Goal: Browse casually

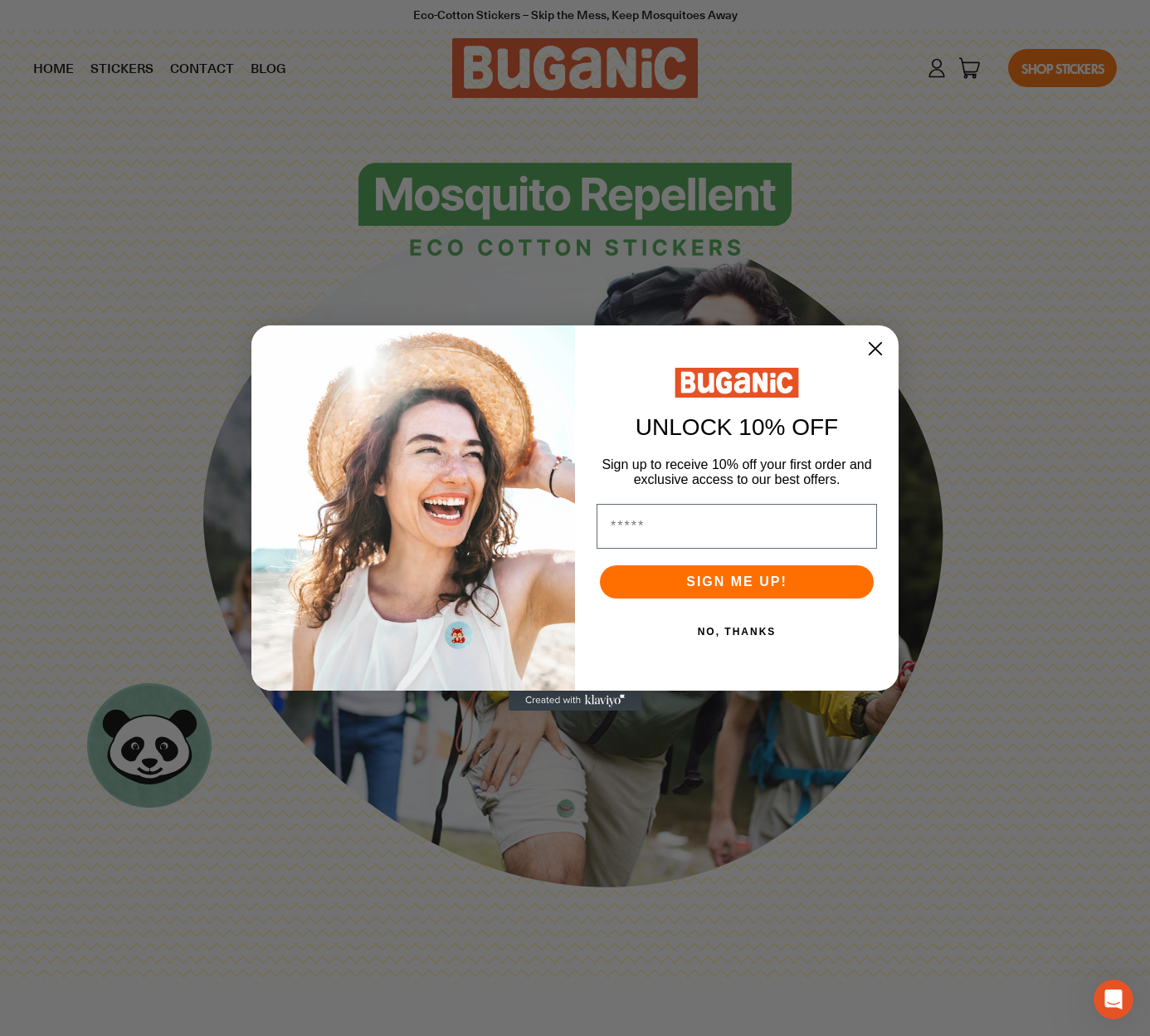
drag, startPoint x: 875, startPoint y: 345, endPoint x: 884, endPoint y: 343, distance: 9.2
click at [879, 344] on icon "Close dialog" at bounding box center [875, 348] width 30 height 30
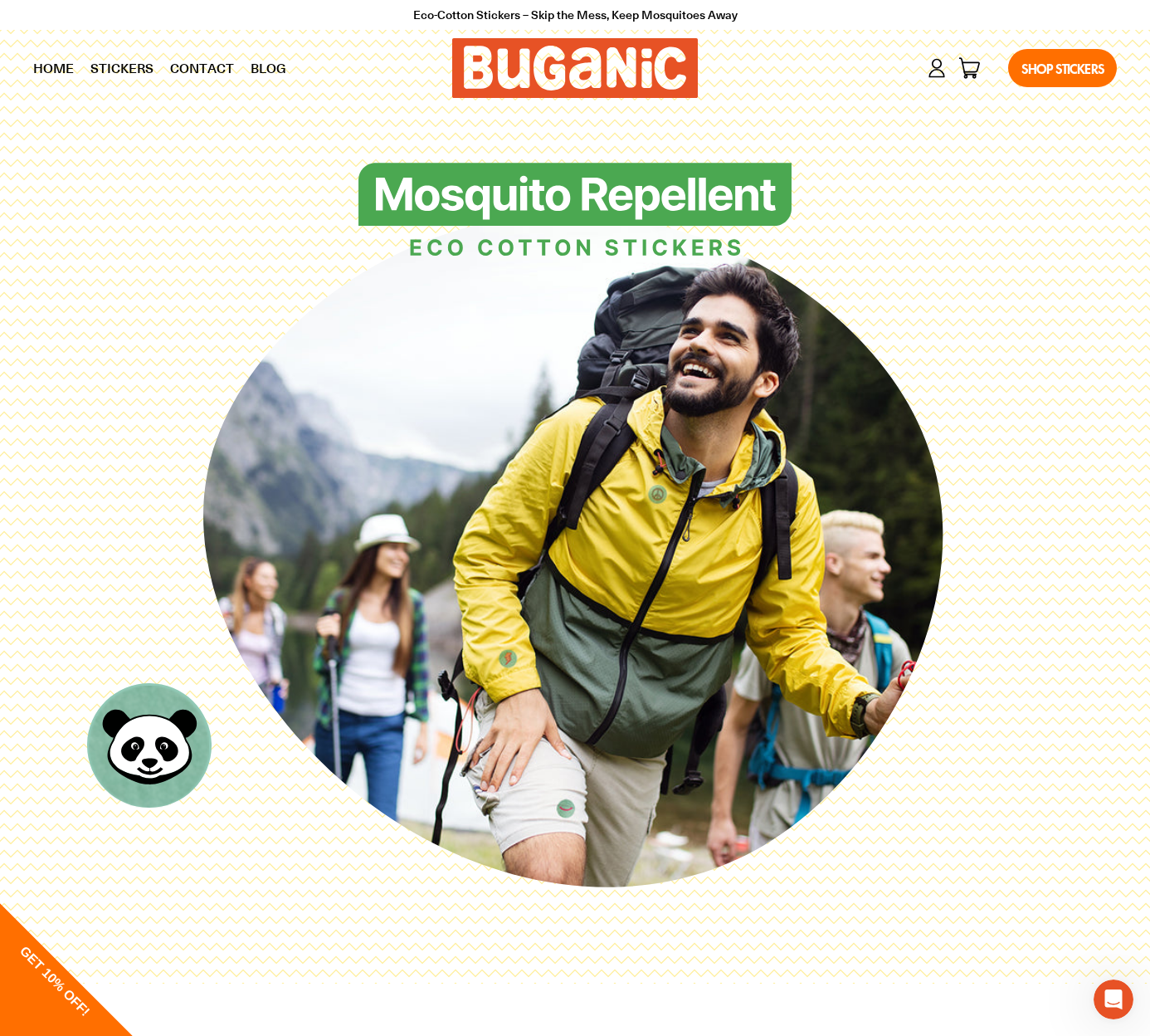
click at [123, 69] on link "Stickers" at bounding box center [123, 68] width 80 height 42
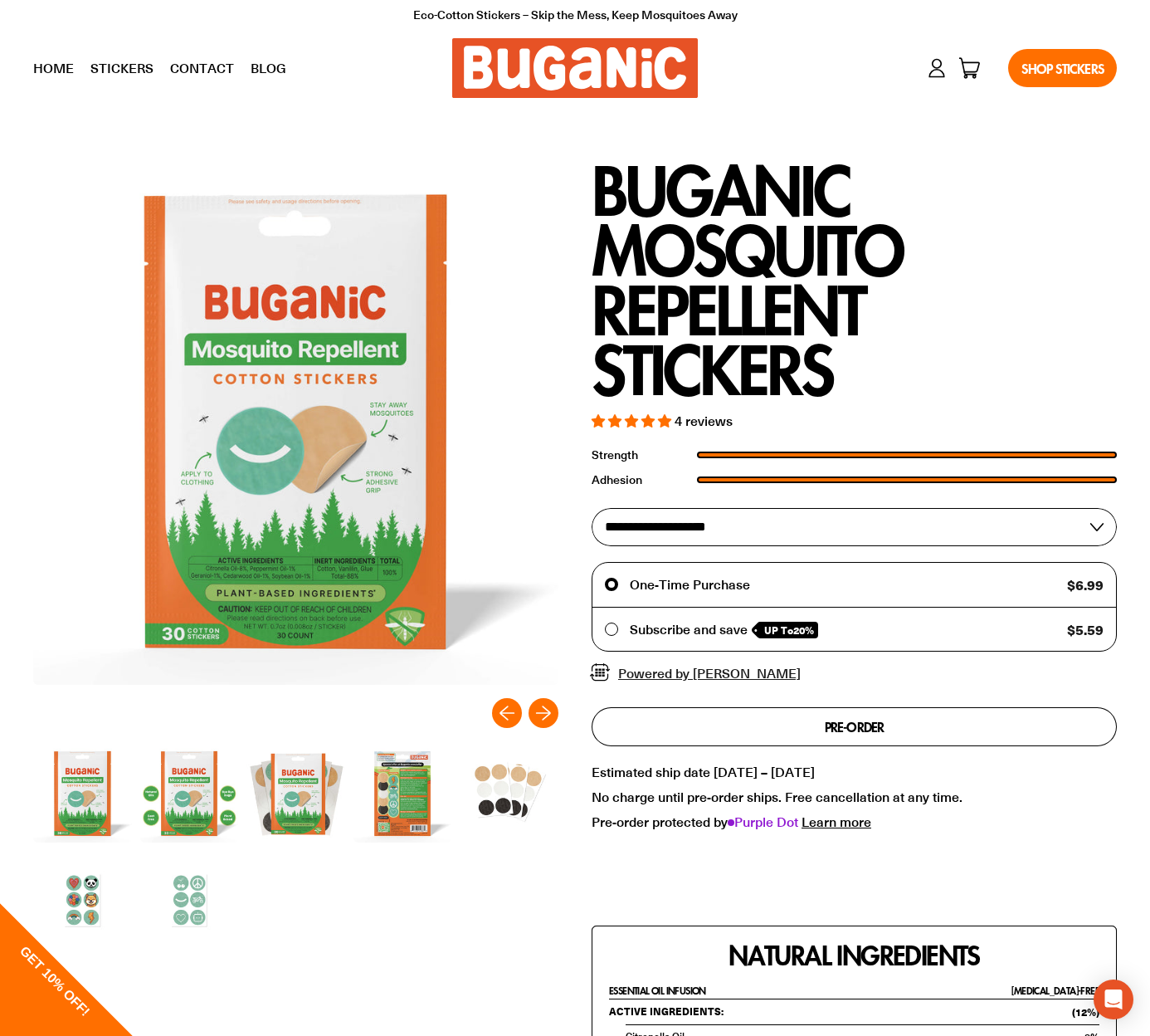
click at [258, 69] on link "Blog" at bounding box center [268, 68] width 52 height 42
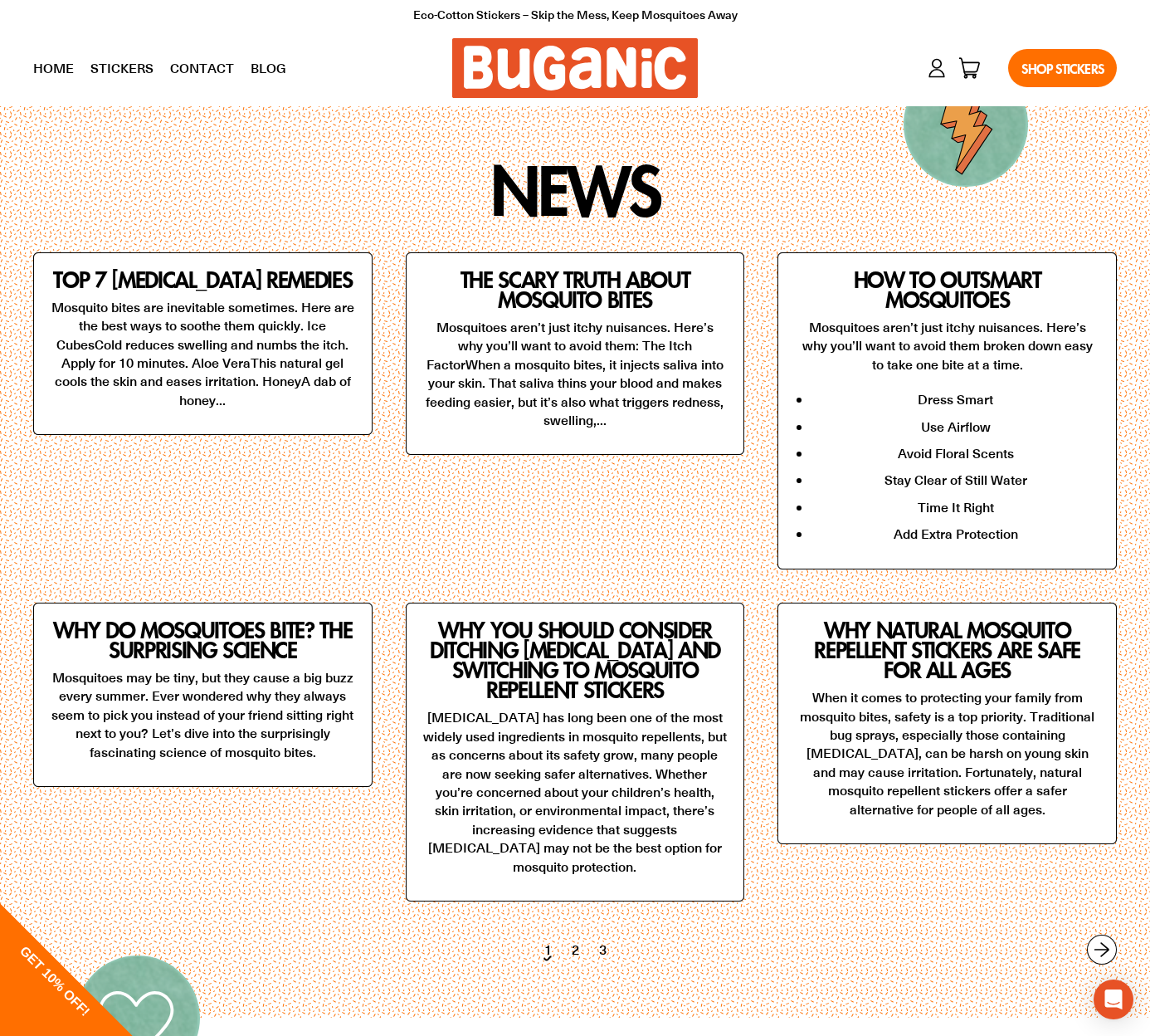
click at [207, 68] on link "Contact" at bounding box center [201, 68] width 81 height 42
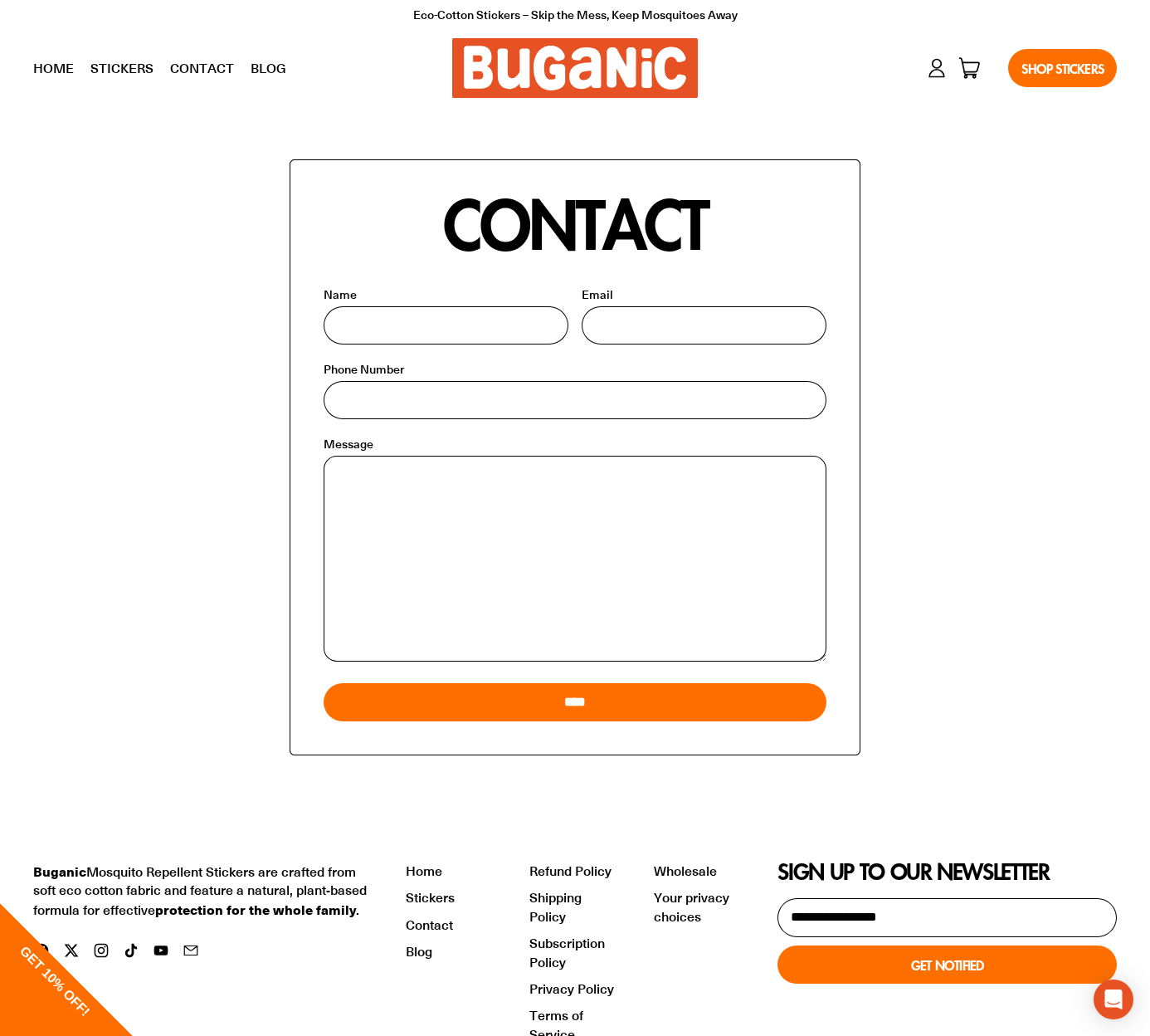
click at [51, 66] on link "Home" at bounding box center [54, 68] width 58 height 42
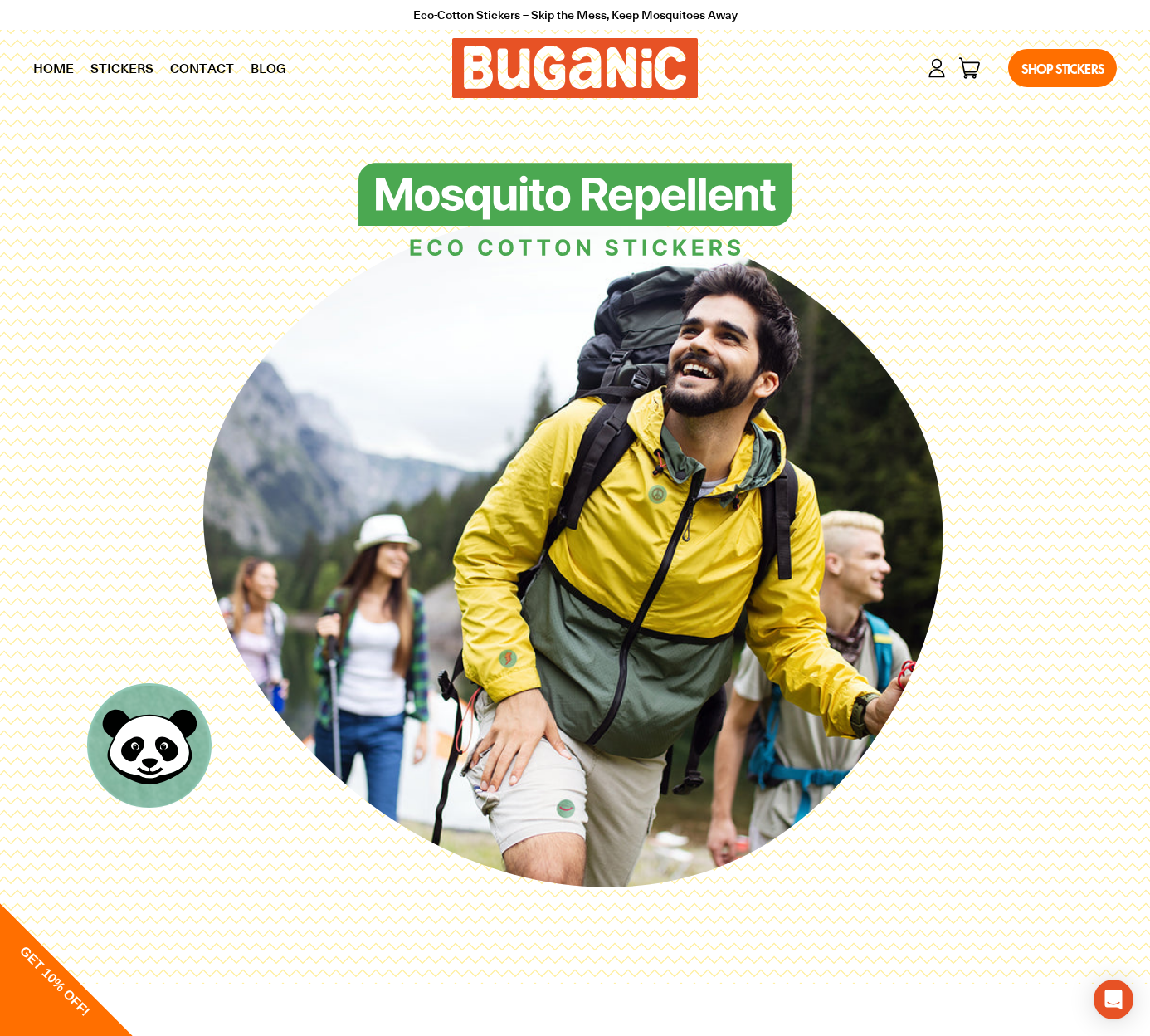
drag, startPoint x: 109, startPoint y: 63, endPoint x: 200, endPoint y: 105, distance: 100.2
click at [109, 64] on link "Stickers" at bounding box center [123, 68] width 80 height 42
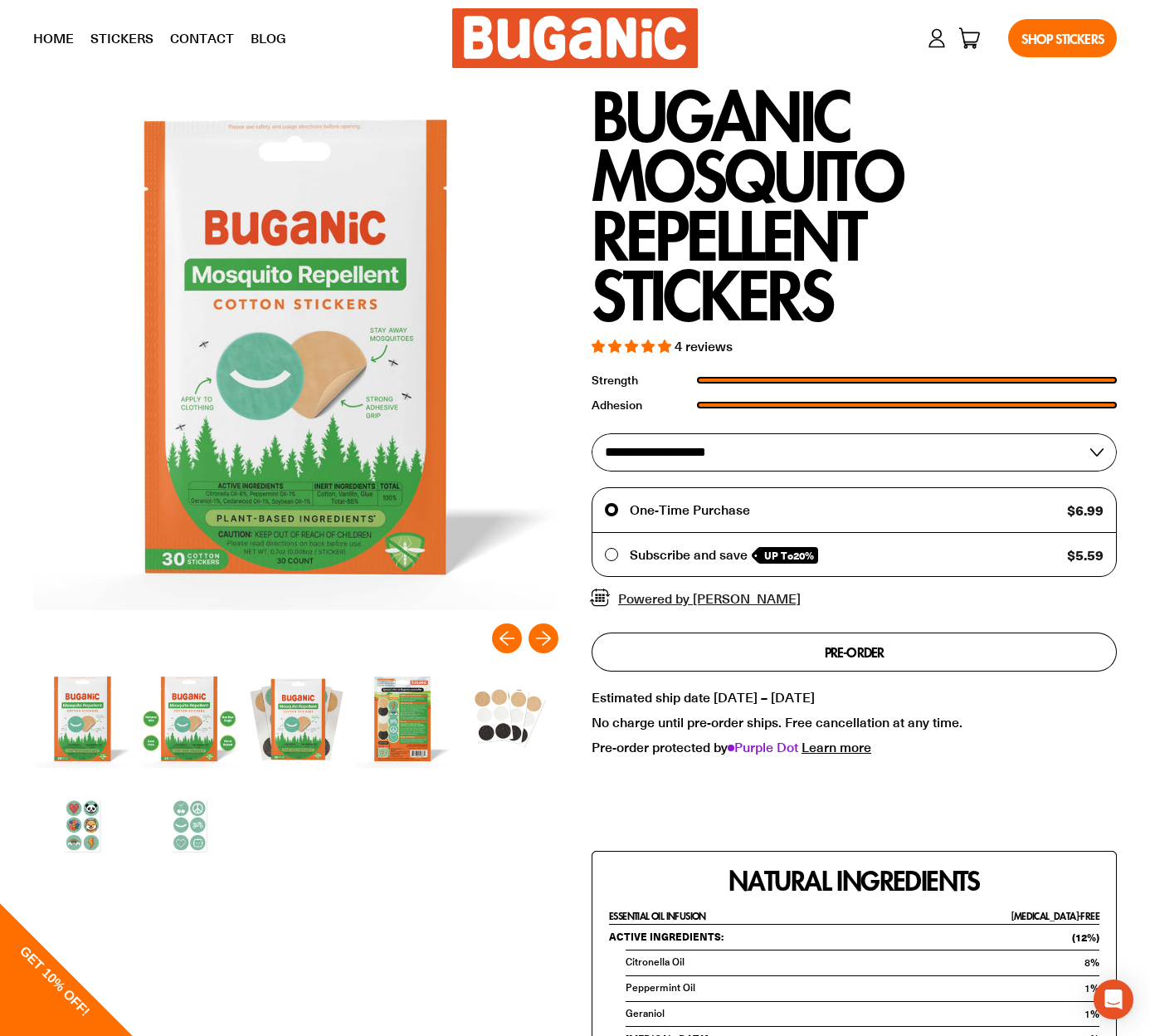
scroll to position [63, 0]
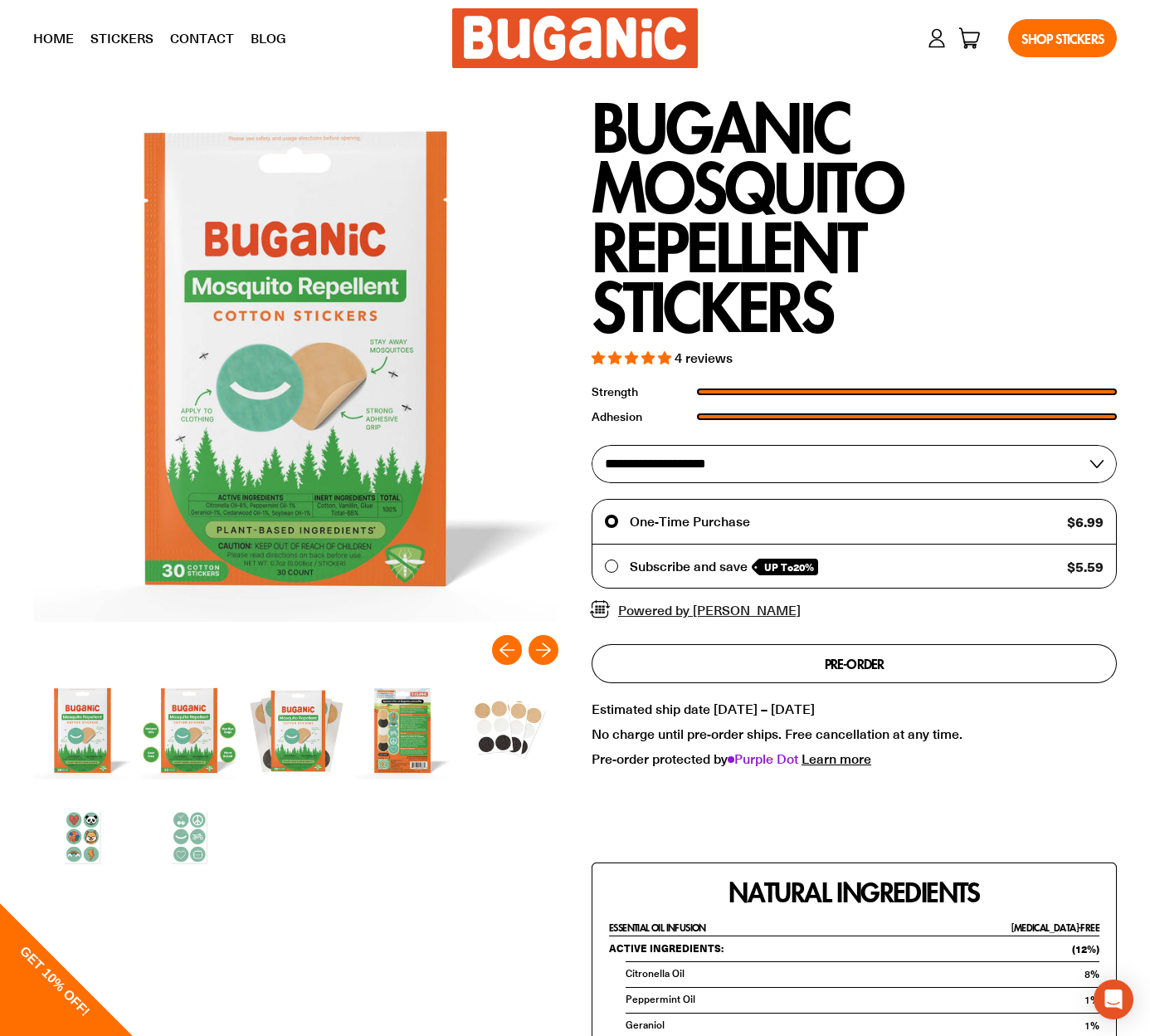
click at [355, 313] on img at bounding box center [296, 359] width 525 height 525
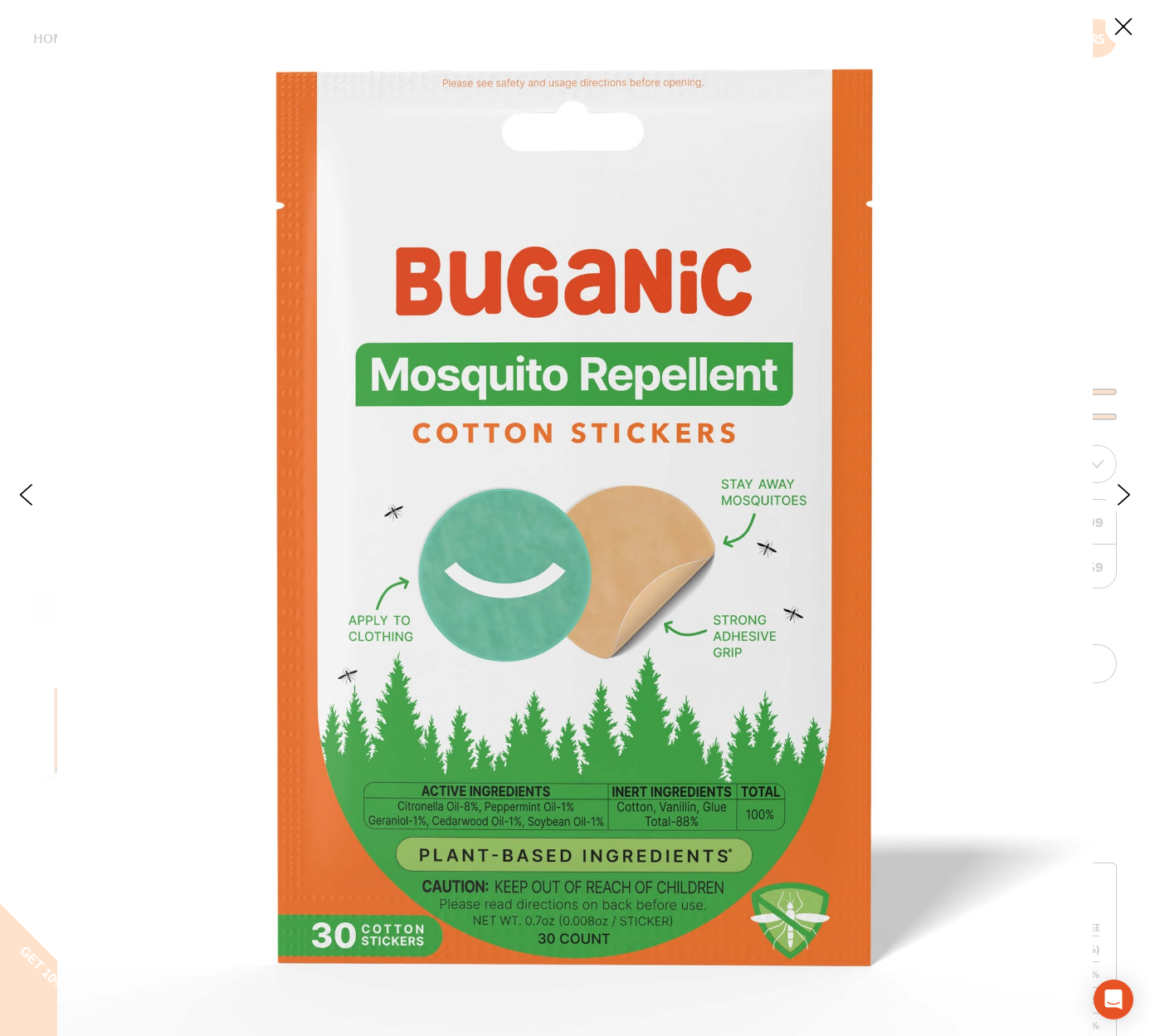
click at [1116, 21] on button "Close" at bounding box center [1123, 26] width 36 height 36
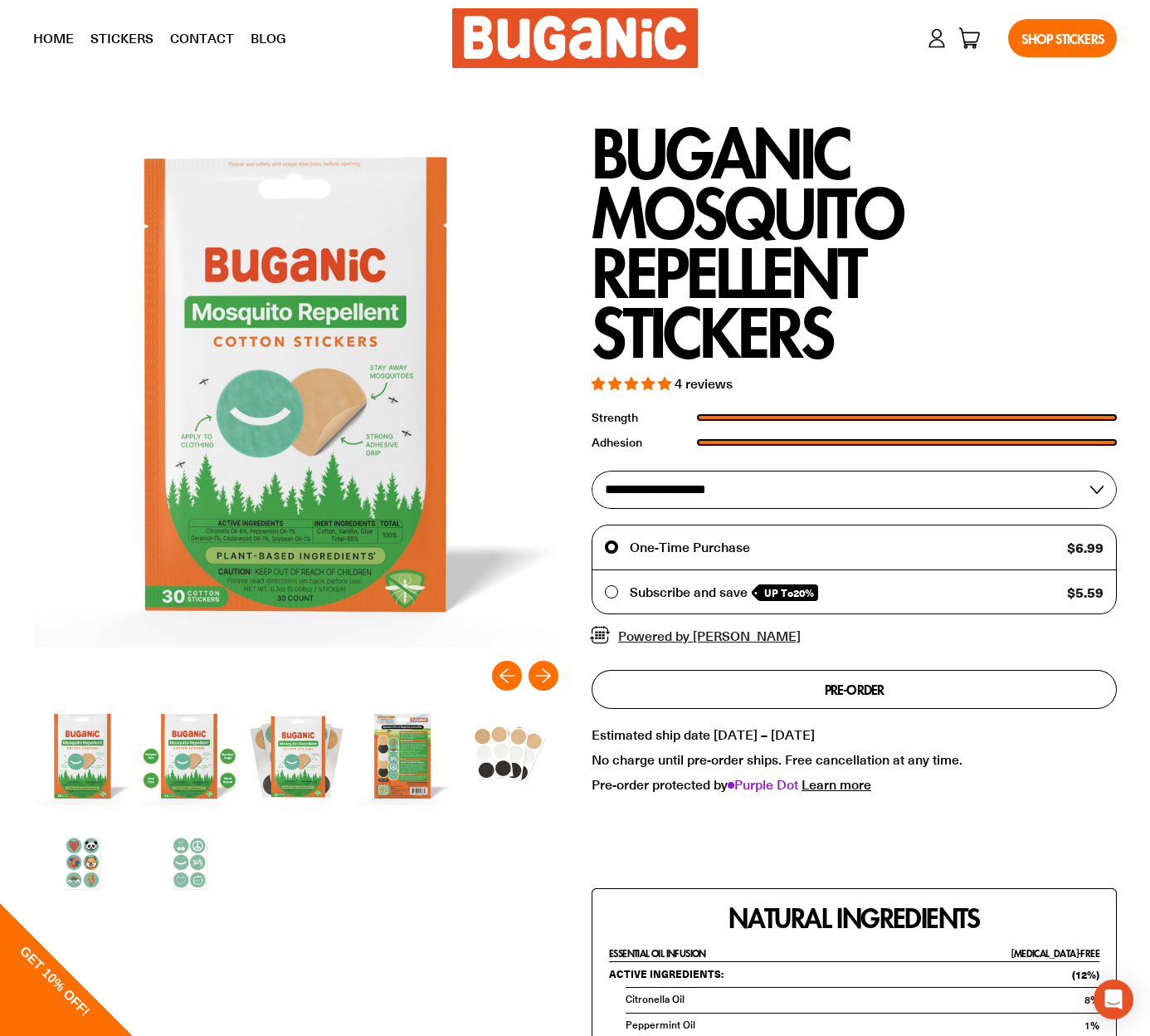
scroll to position [0, 0]
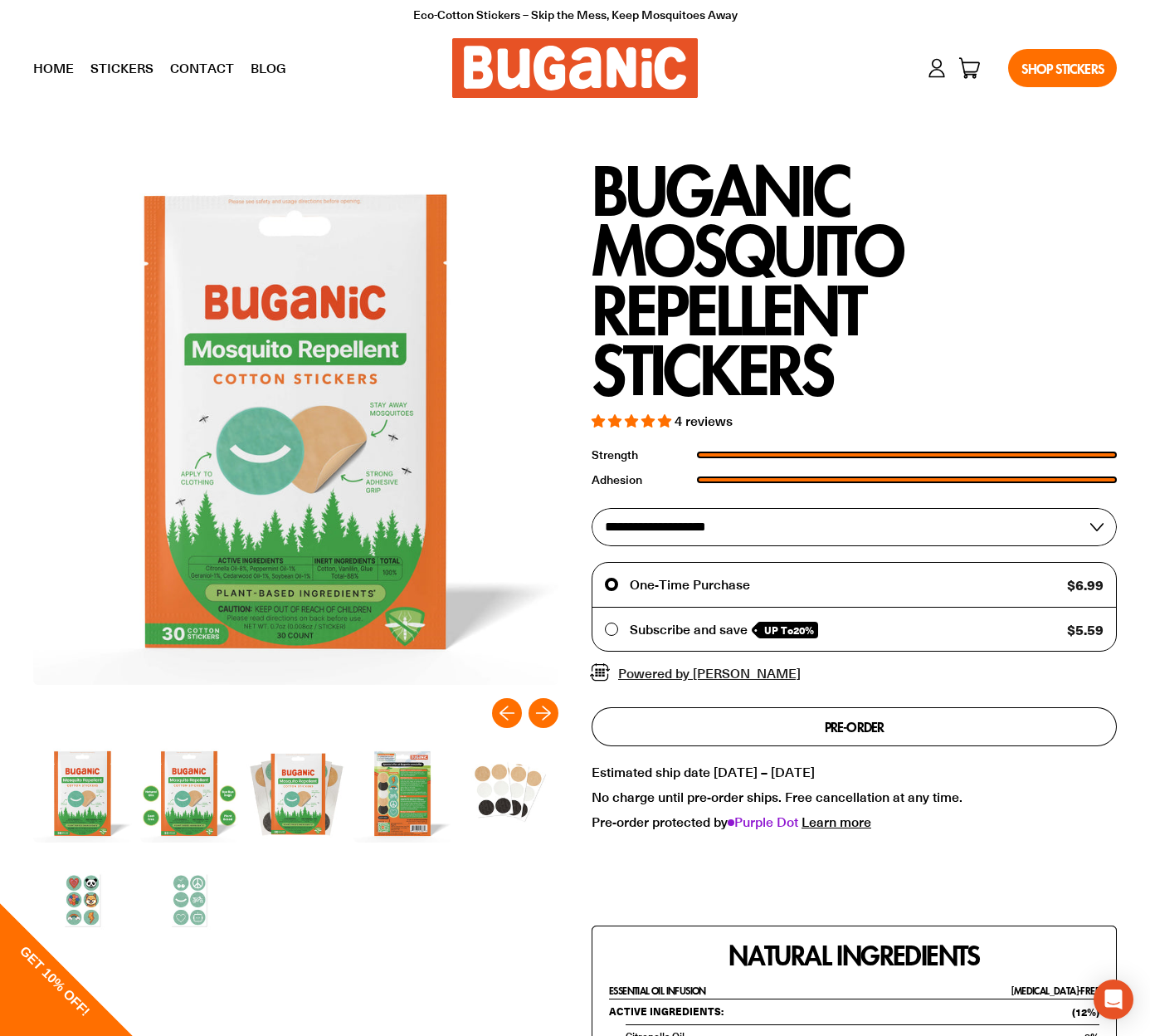
click at [522, 71] on img at bounding box center [575, 68] width 246 height 59
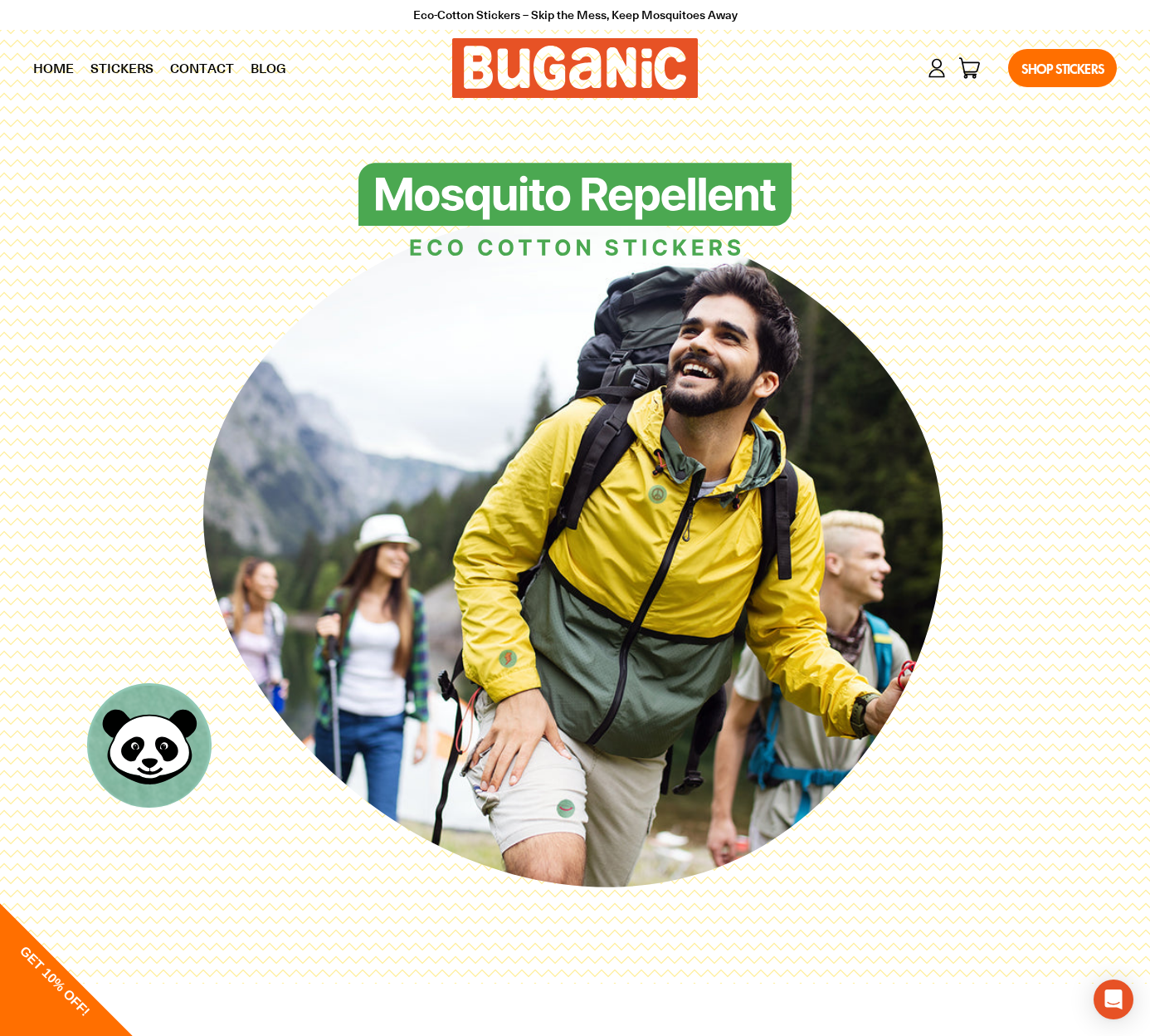
click at [688, 92] on img at bounding box center [575, 68] width 246 height 59
click at [925, 911] on icon at bounding box center [575, 550] width 758 height 758
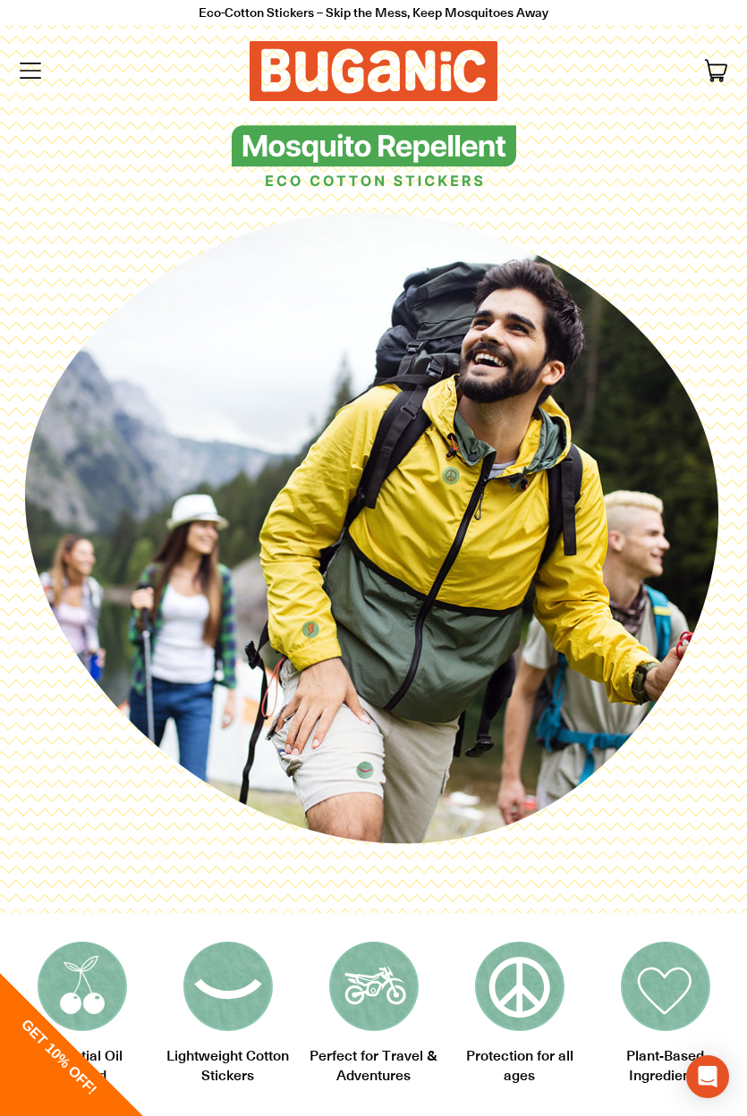
click at [699, 231] on icon at bounding box center [373, 528] width 711 height 711
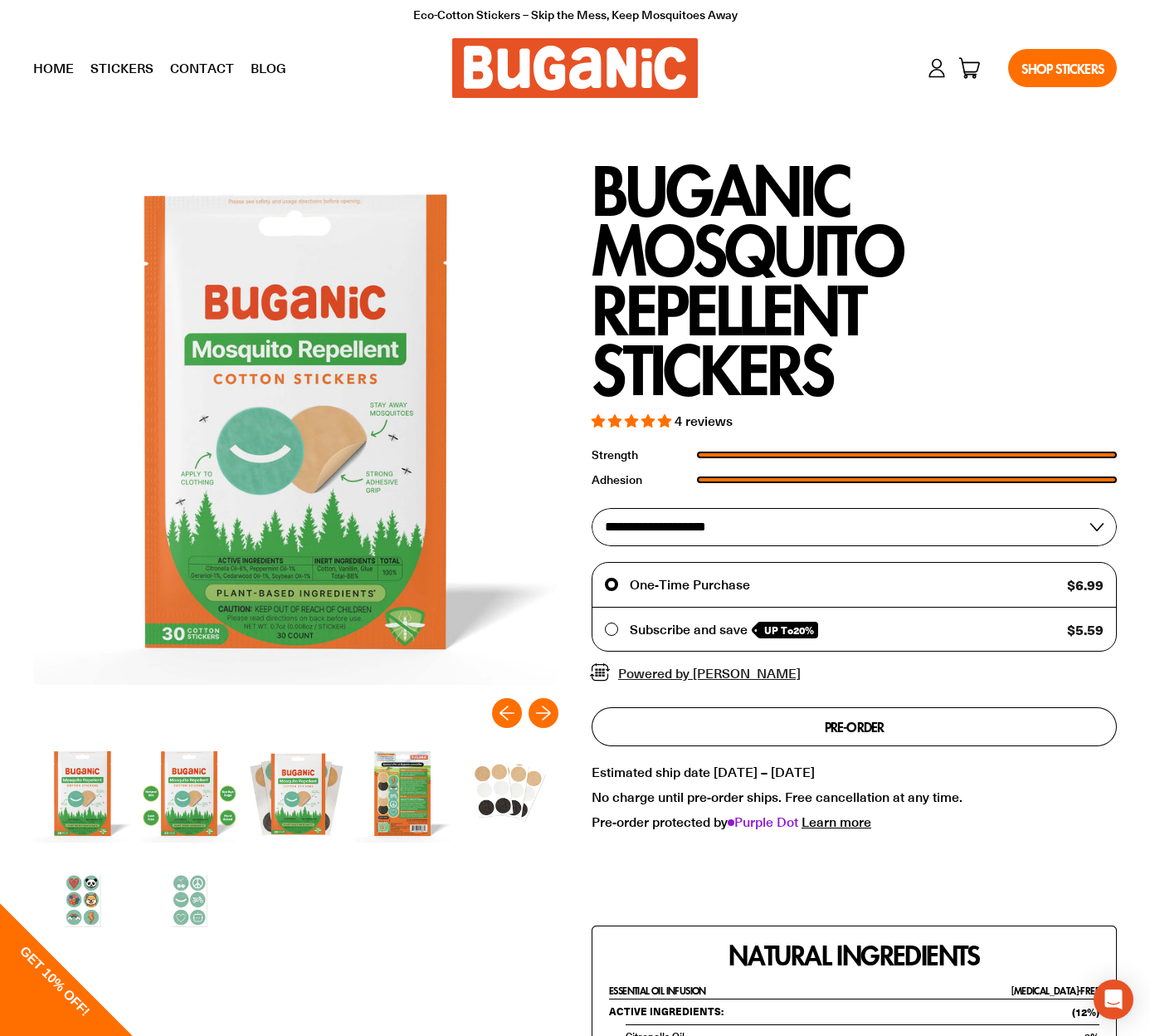
click at [455, 62] on img at bounding box center [575, 68] width 246 height 59
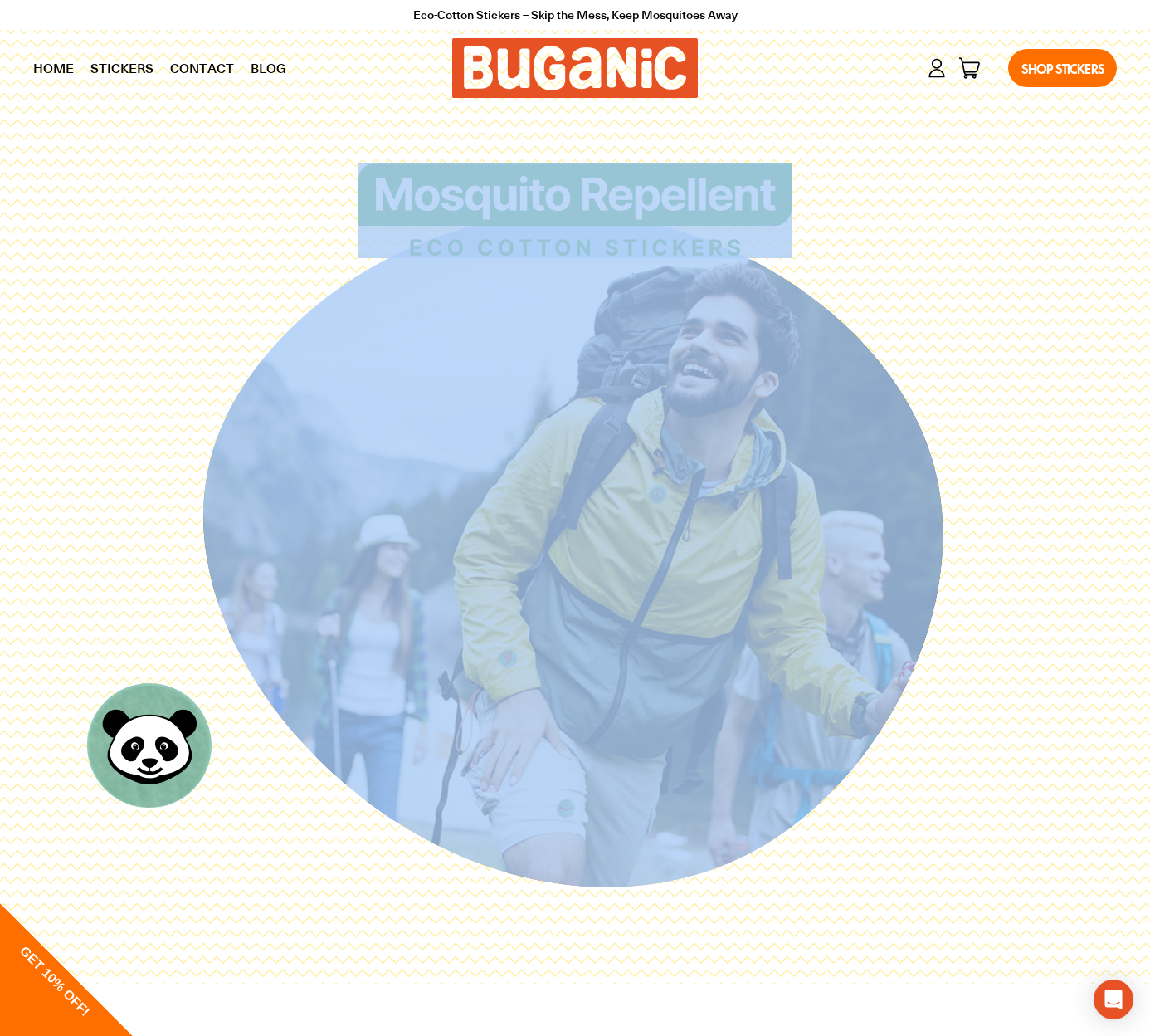
drag, startPoint x: 964, startPoint y: 212, endPoint x: 964, endPoint y: 271, distance: 59.0
click at [964, 271] on div at bounding box center [575, 546] width 1084 height 768
click at [924, 188] on div at bounding box center [575, 210] width 1084 height 96
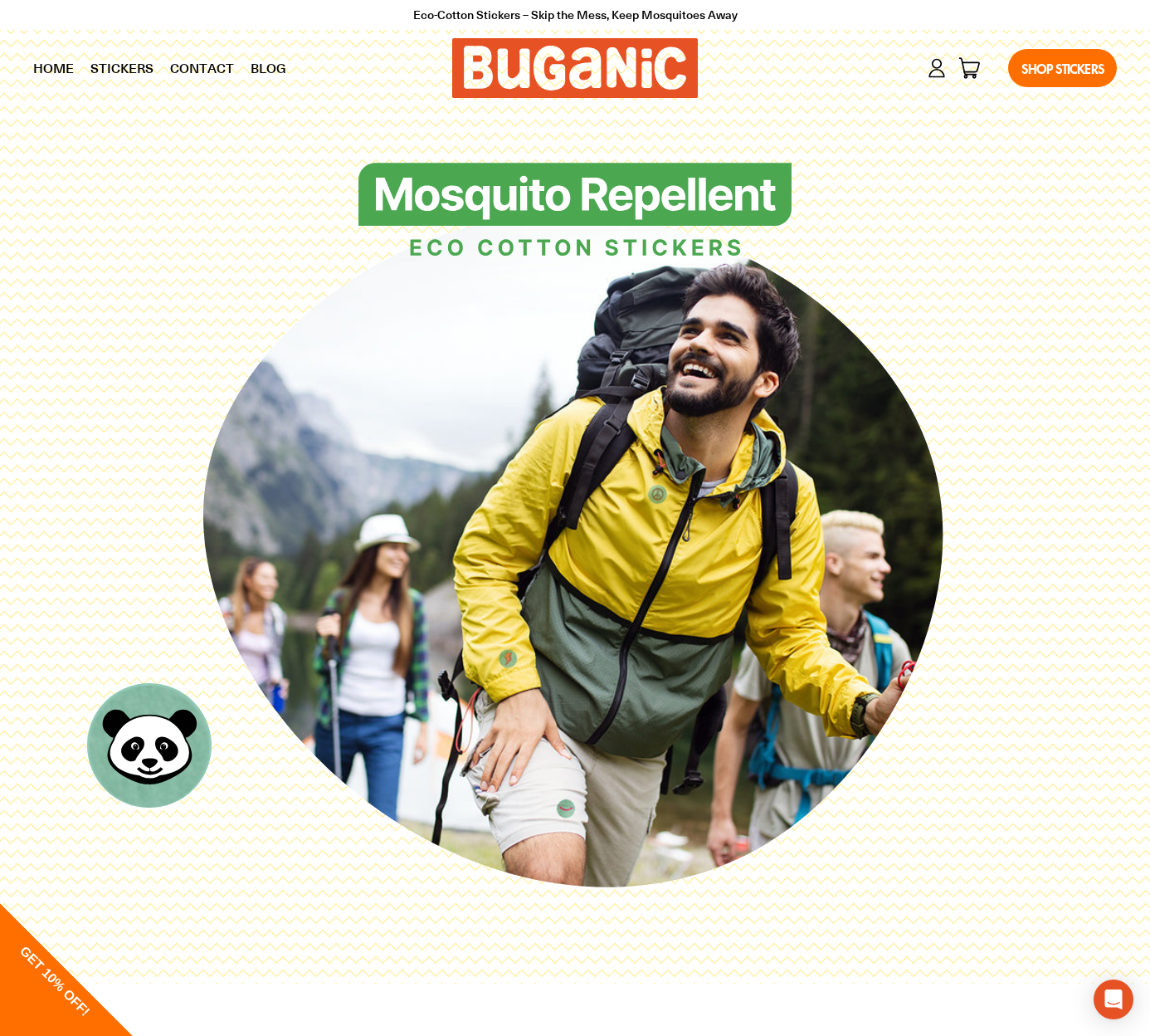
click at [770, 69] on div "Log in Cart 0 items Shop Stickers" at bounding box center [916, 68] width 403 height 55
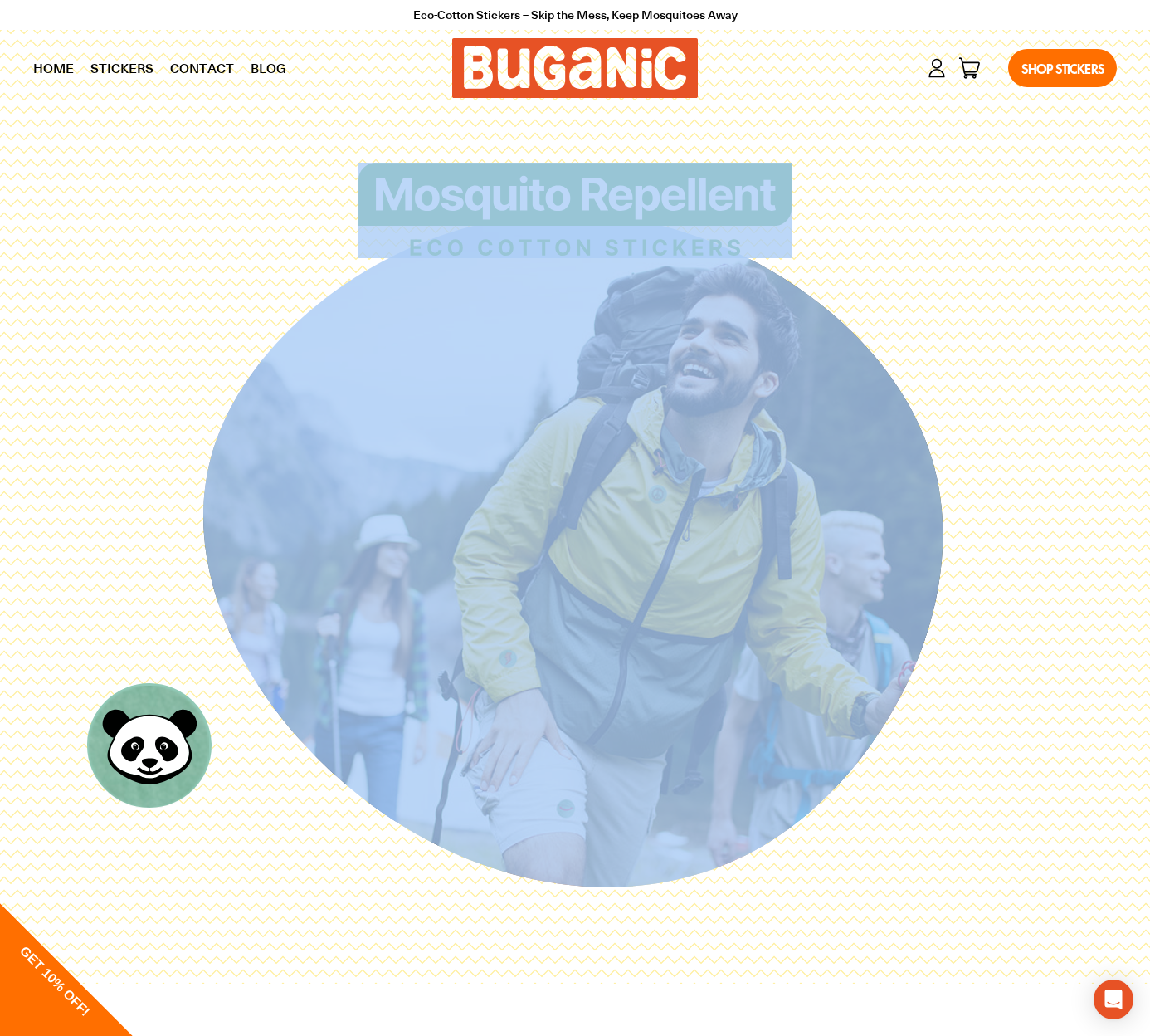
drag, startPoint x: 1021, startPoint y: 232, endPoint x: 1029, endPoint y: 331, distance: 99.3
click at [1028, 331] on div at bounding box center [575, 546] width 1084 height 768
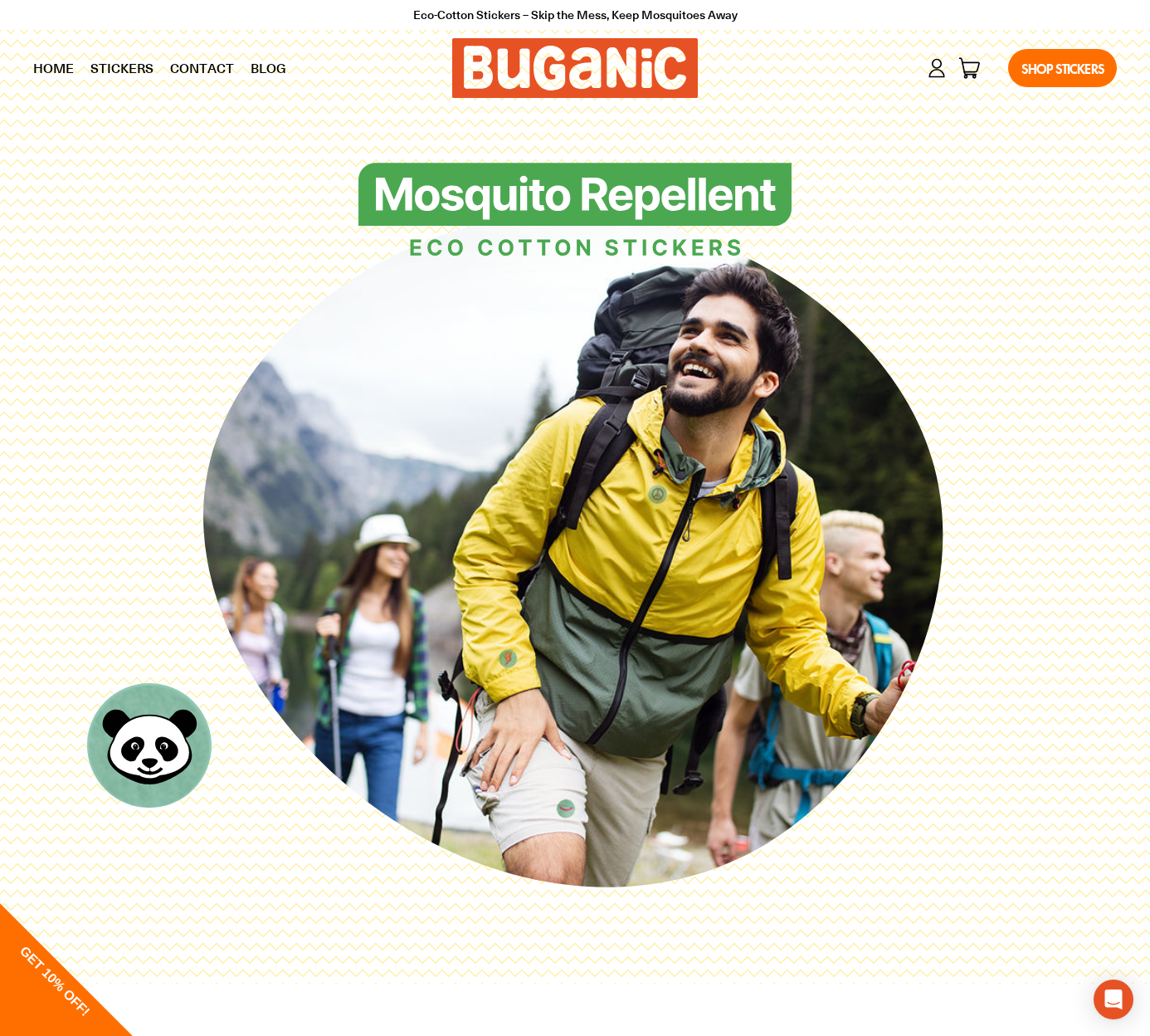
click at [982, 330] on div at bounding box center [575, 546] width 1084 height 768
click at [204, 68] on link "Contact" at bounding box center [201, 68] width 81 height 42
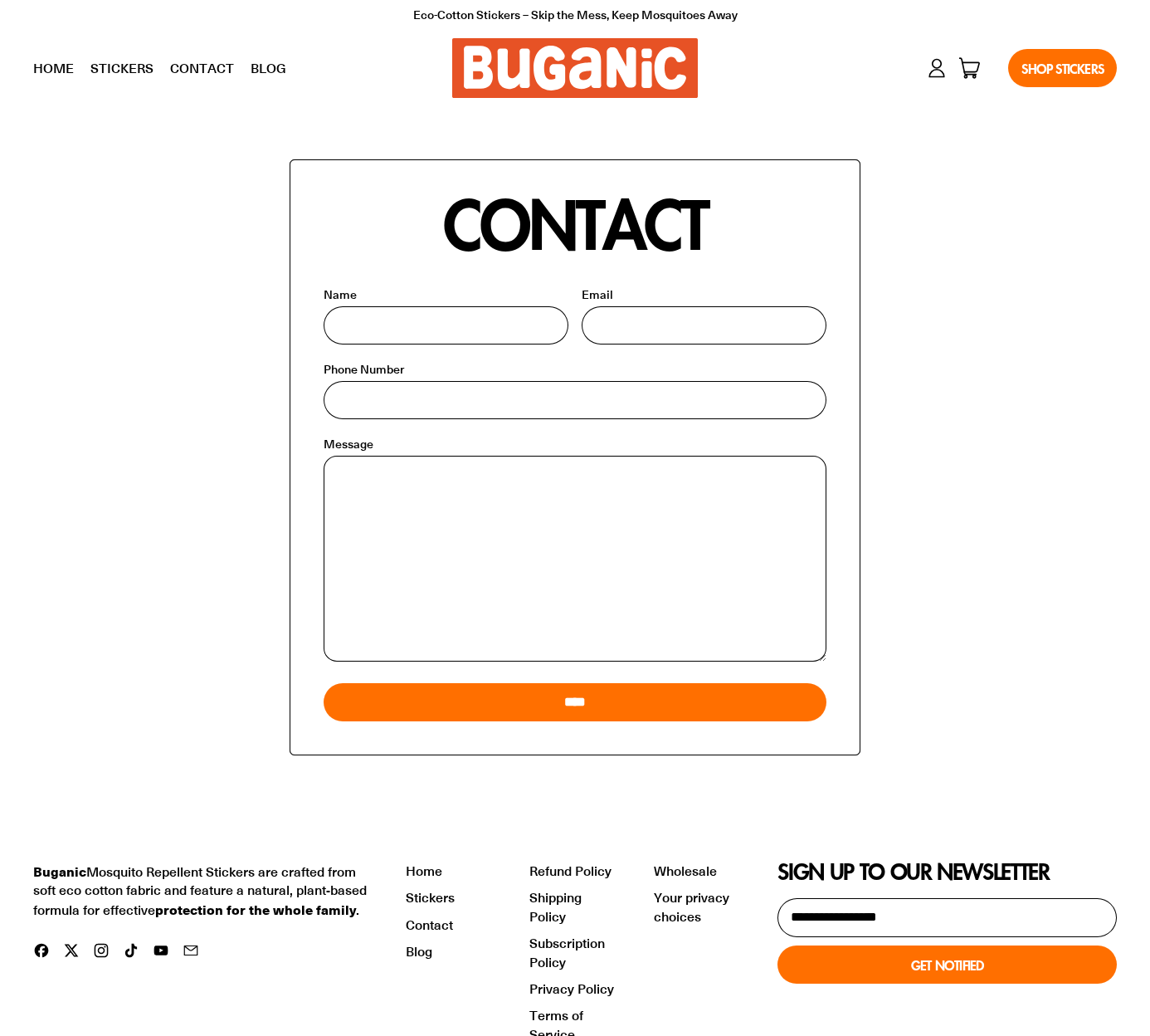
click at [118, 70] on link "Stickers" at bounding box center [123, 68] width 80 height 42
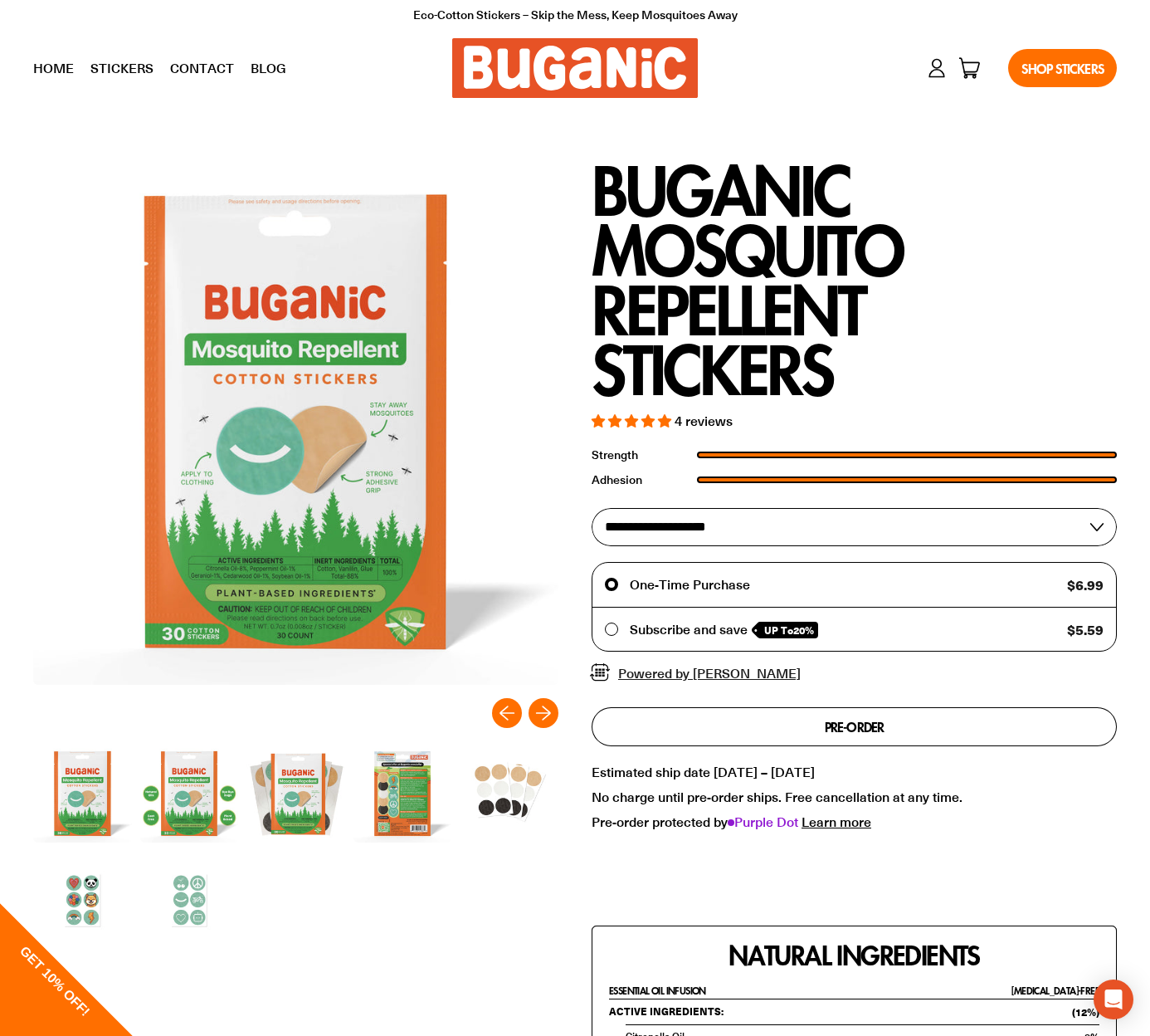
click at [398, 817] on img at bounding box center [403, 794] width 98 height 98
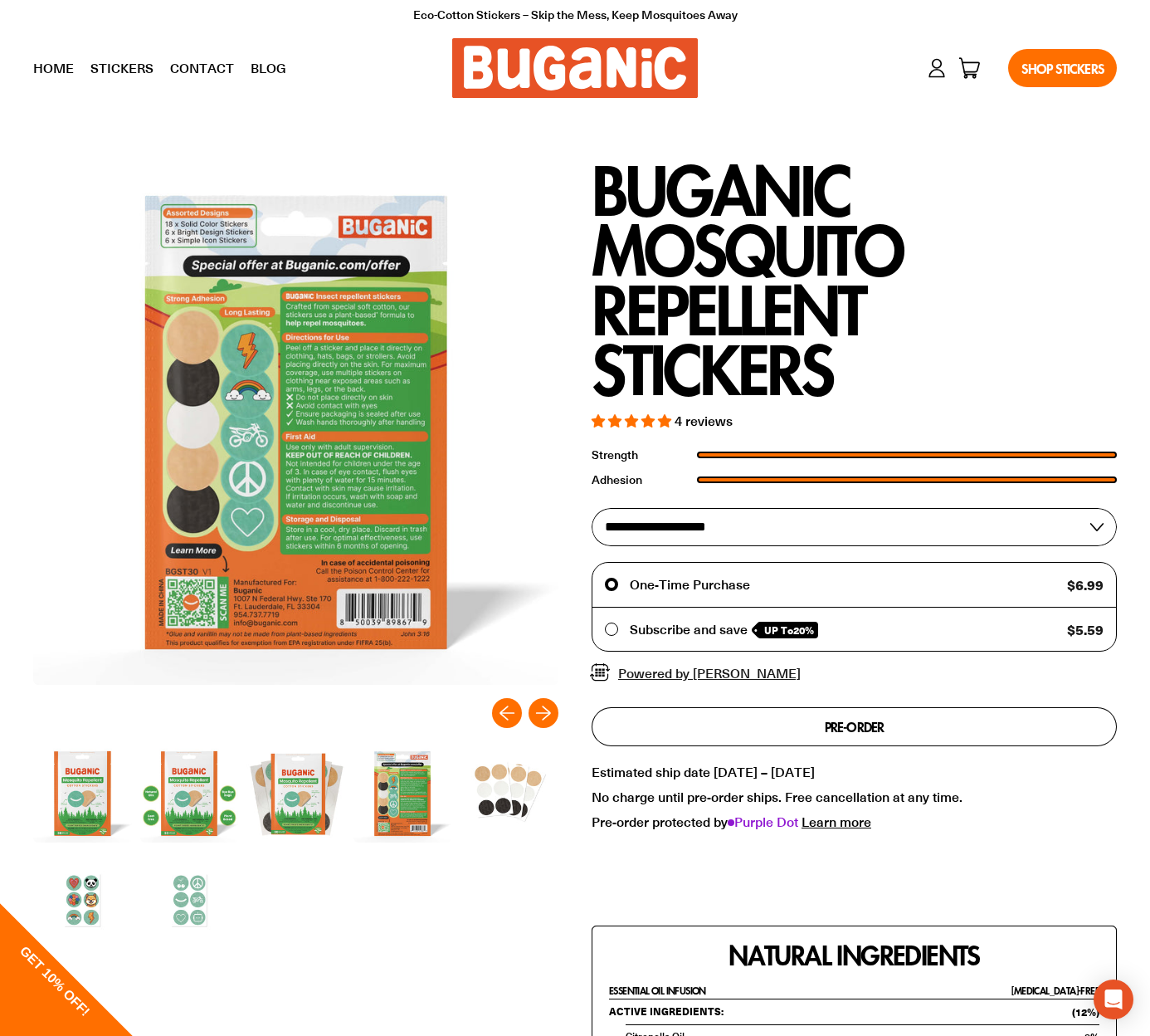
click at [317, 391] on img at bounding box center [296, 422] width 525 height 525
